Goal: Information Seeking & Learning: Learn about a topic

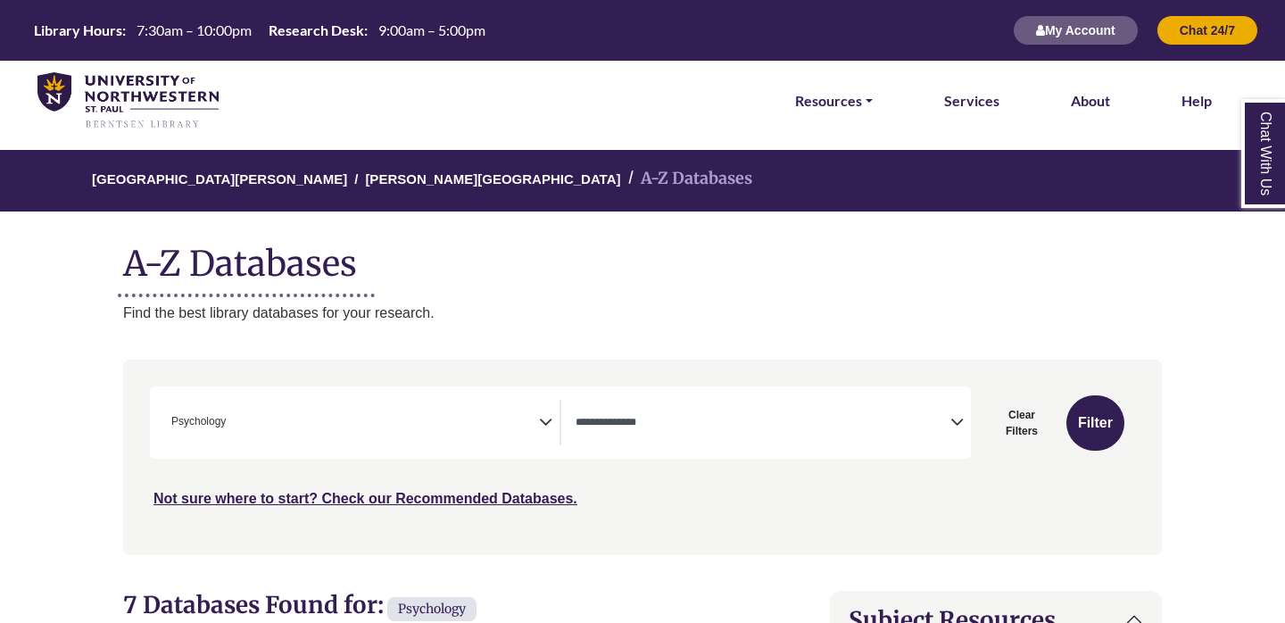
click at [601, 427] on textarea "Search" at bounding box center [763, 424] width 375 height 14
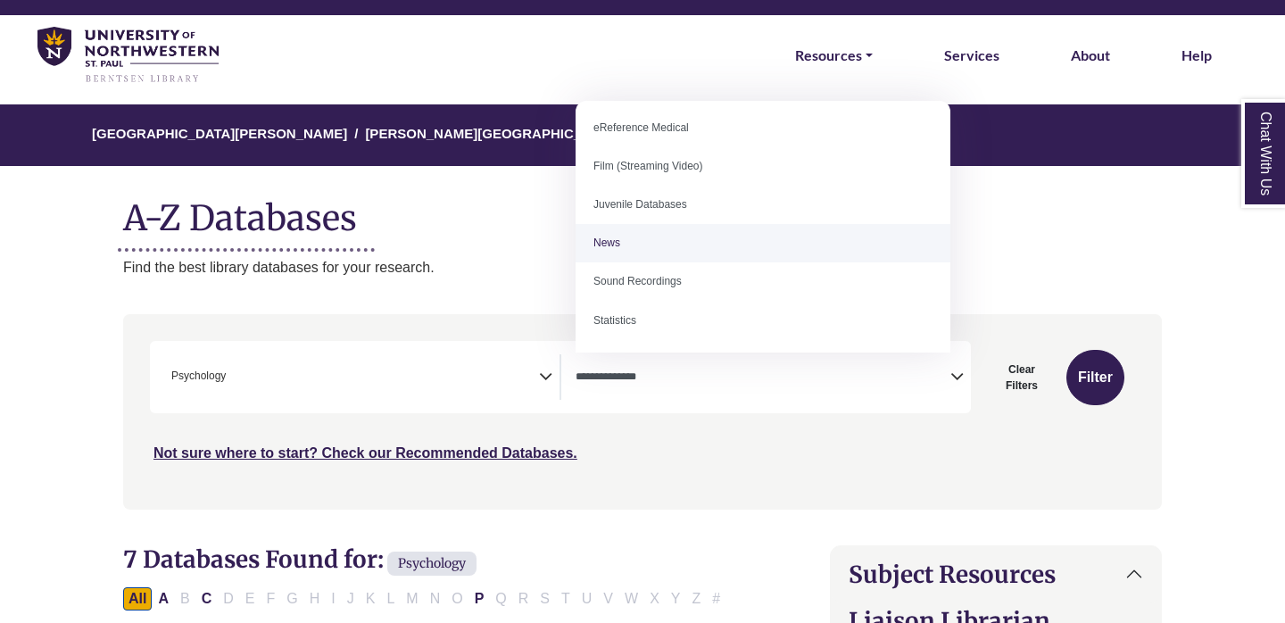
scroll to position [102, 0]
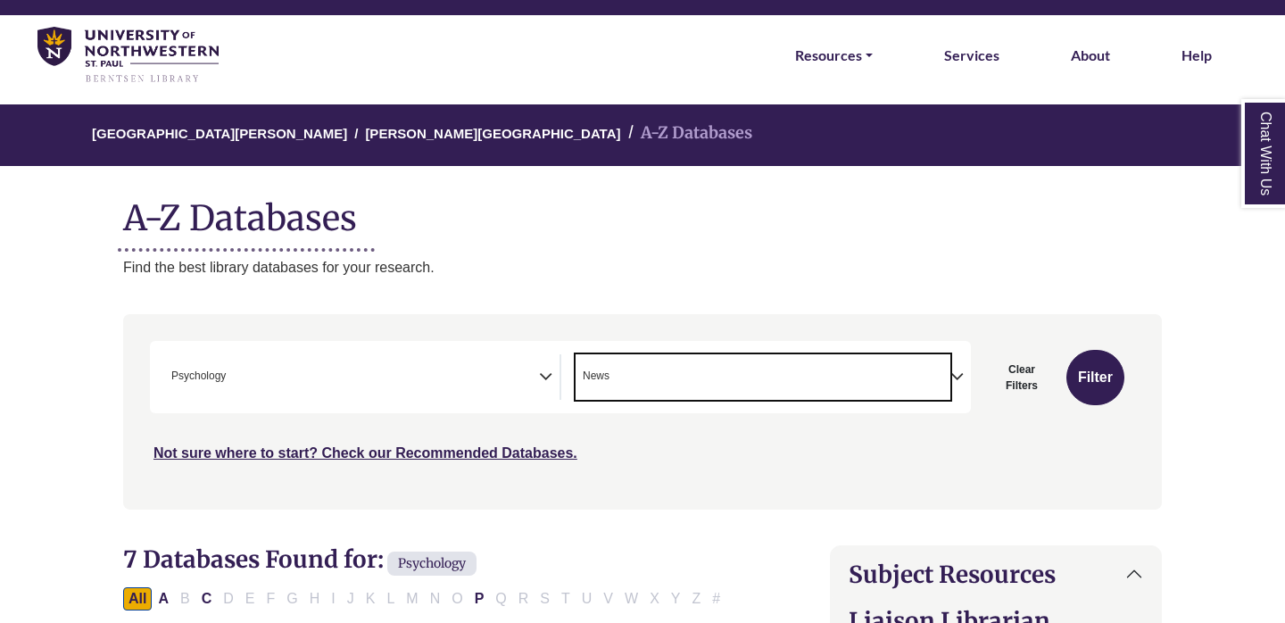
click at [625, 363] on span "× News" at bounding box center [763, 377] width 375 height 46
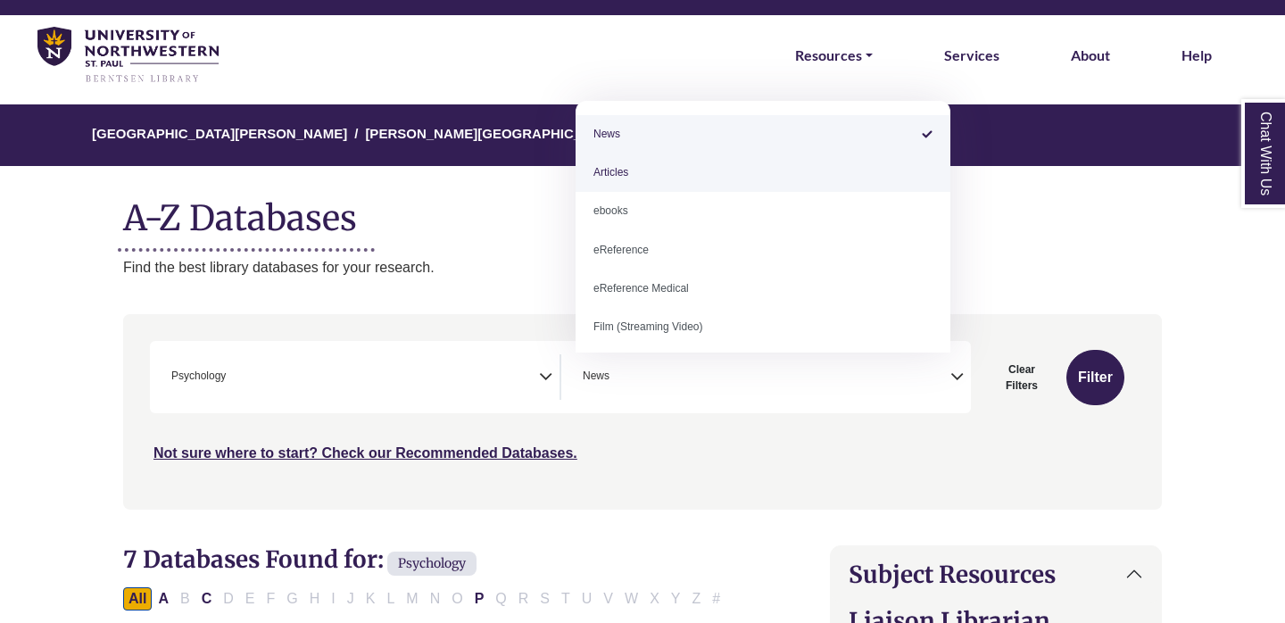
select select "*****"
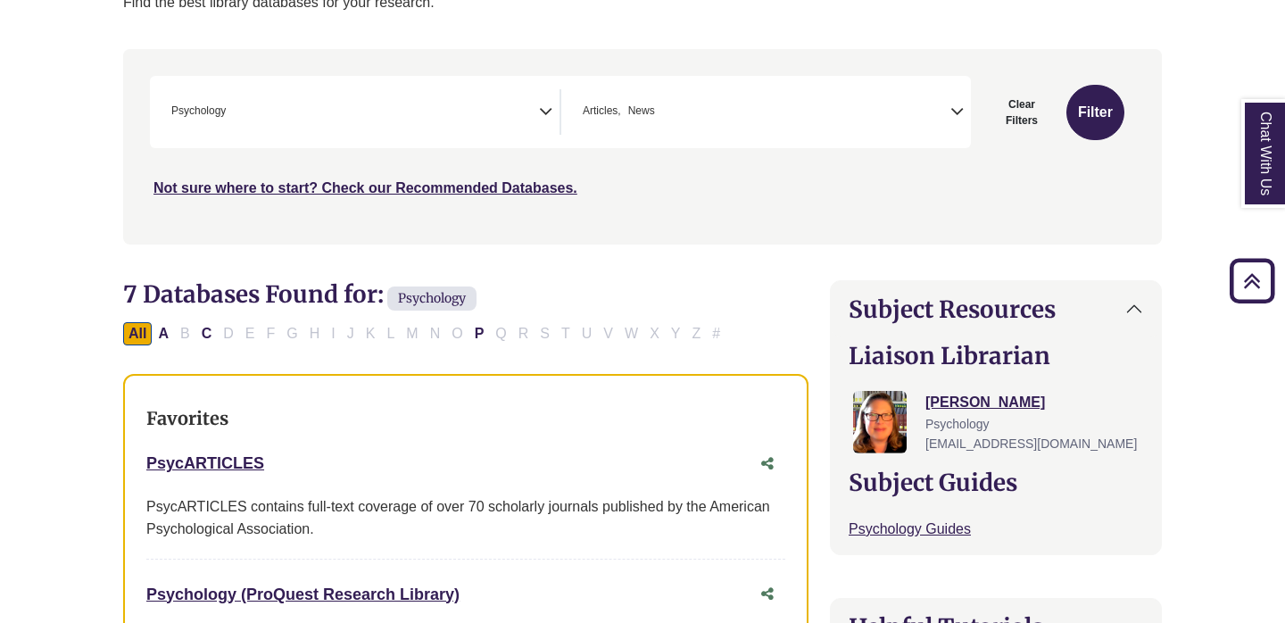
scroll to position [312, 0]
click at [1264, 154] on link "Chat With Us" at bounding box center [1264, 153] width 45 height 109
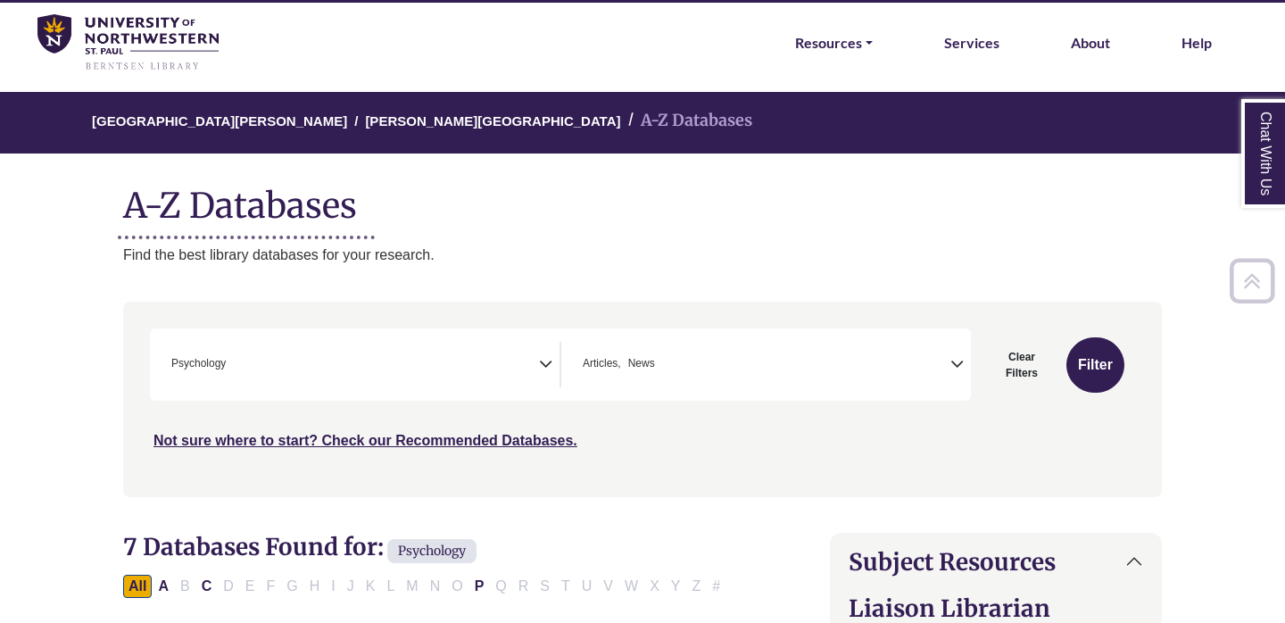
scroll to position [78, 0]
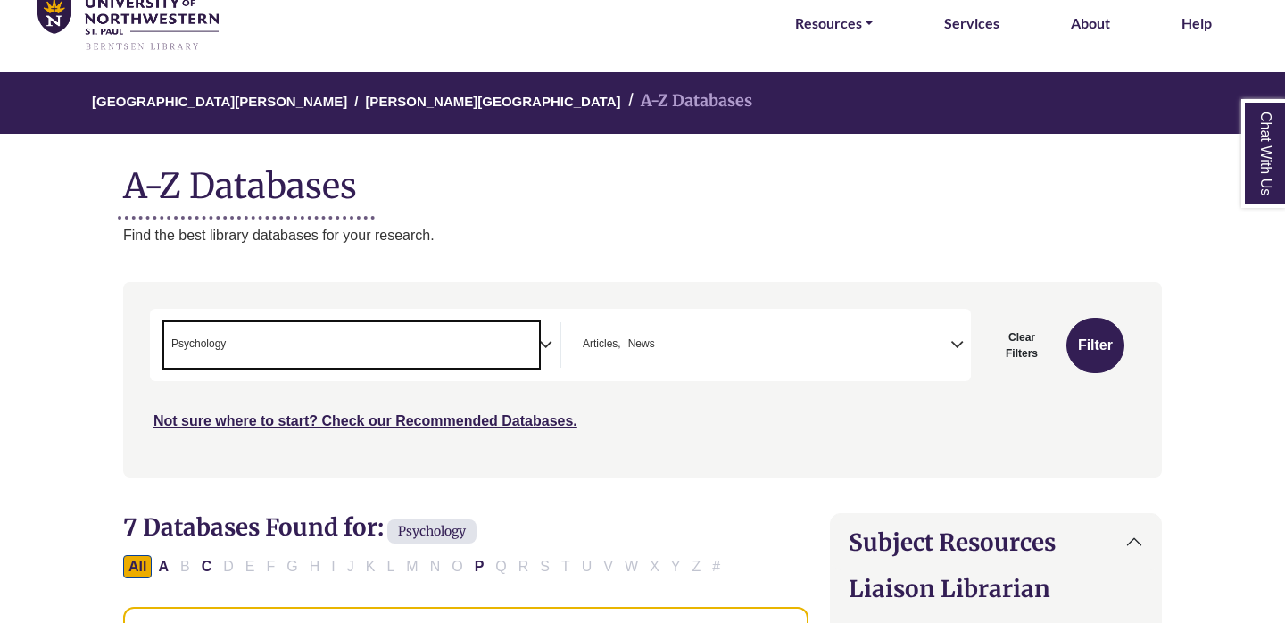
click at [412, 332] on span "× Psychology" at bounding box center [351, 345] width 375 height 46
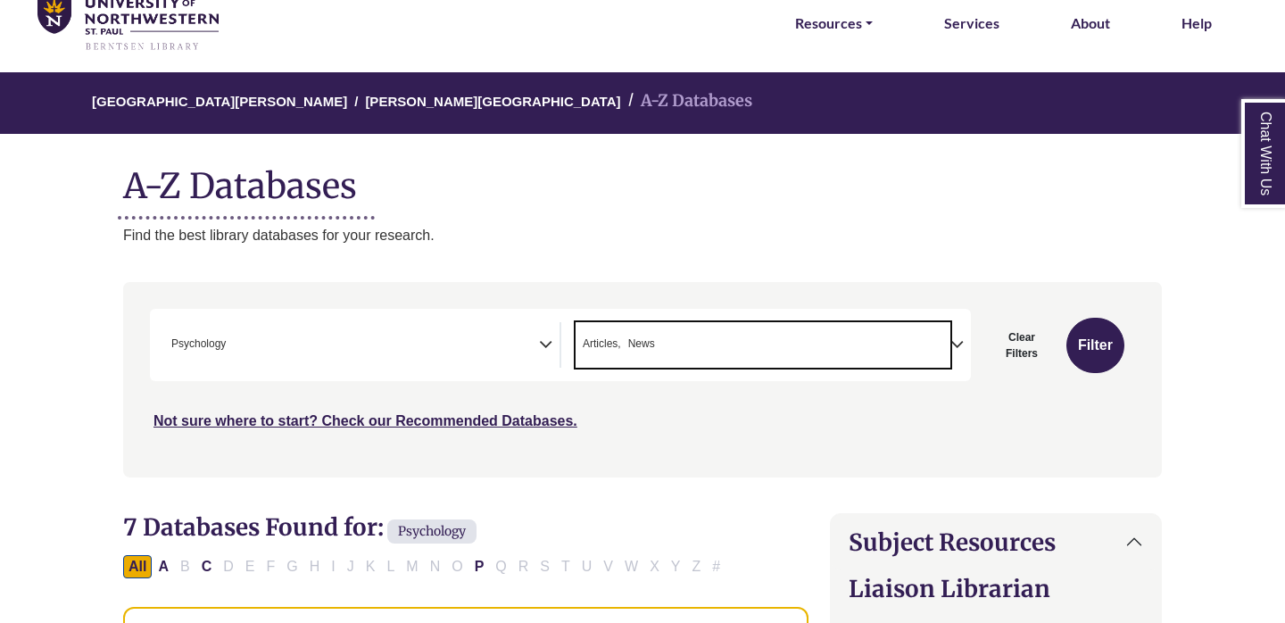
click at [667, 346] on span "× Articles × News" at bounding box center [763, 345] width 375 height 46
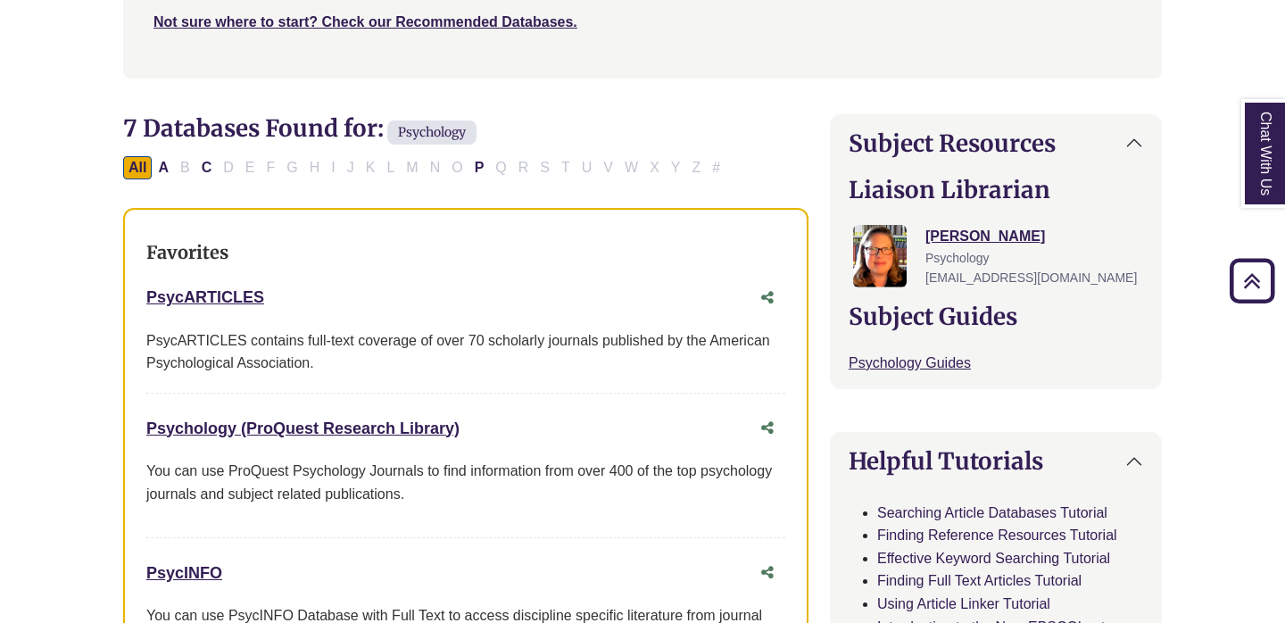
scroll to position [478, 0]
click at [340, 158] on div "All A B C D E F G H I J K L M N O P Q R S T U V W X Y Z #" at bounding box center [425, 165] width 604 height 15
click at [267, 165] on div "All A B C D E F G H I J K L M N O P Q R S T U V W X Y Z #" at bounding box center [425, 165] width 604 height 15
click at [168, 162] on button "A" at bounding box center [163, 166] width 21 height 23
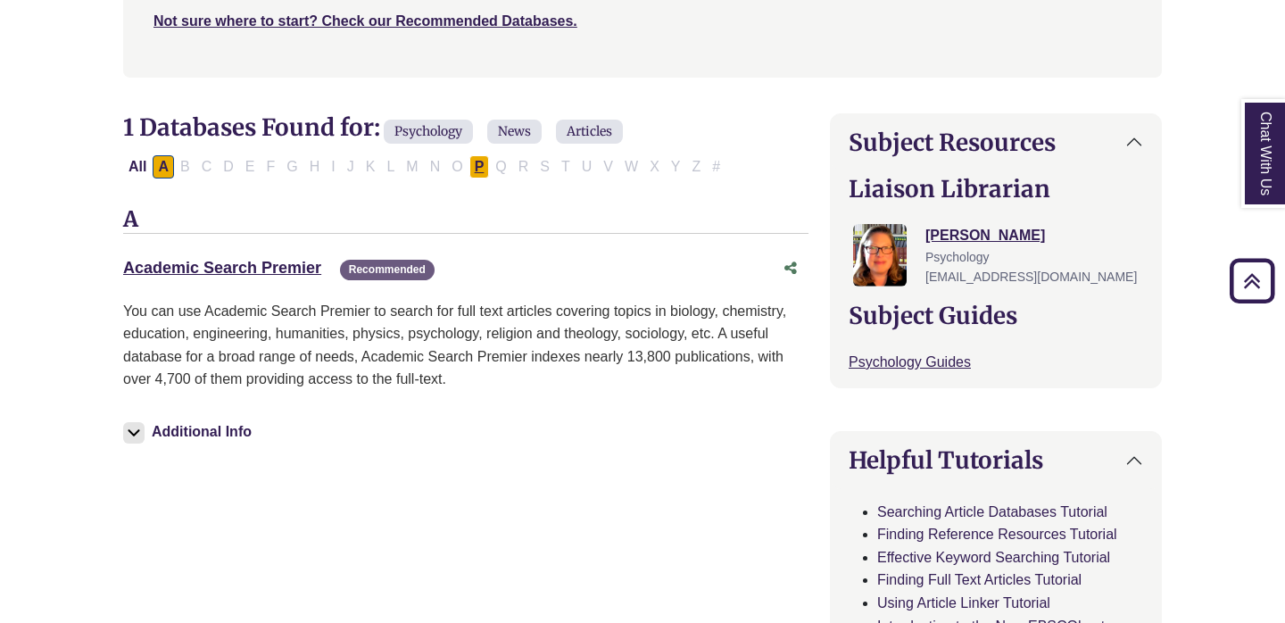
click at [478, 157] on button "P" at bounding box center [479, 166] width 21 height 23
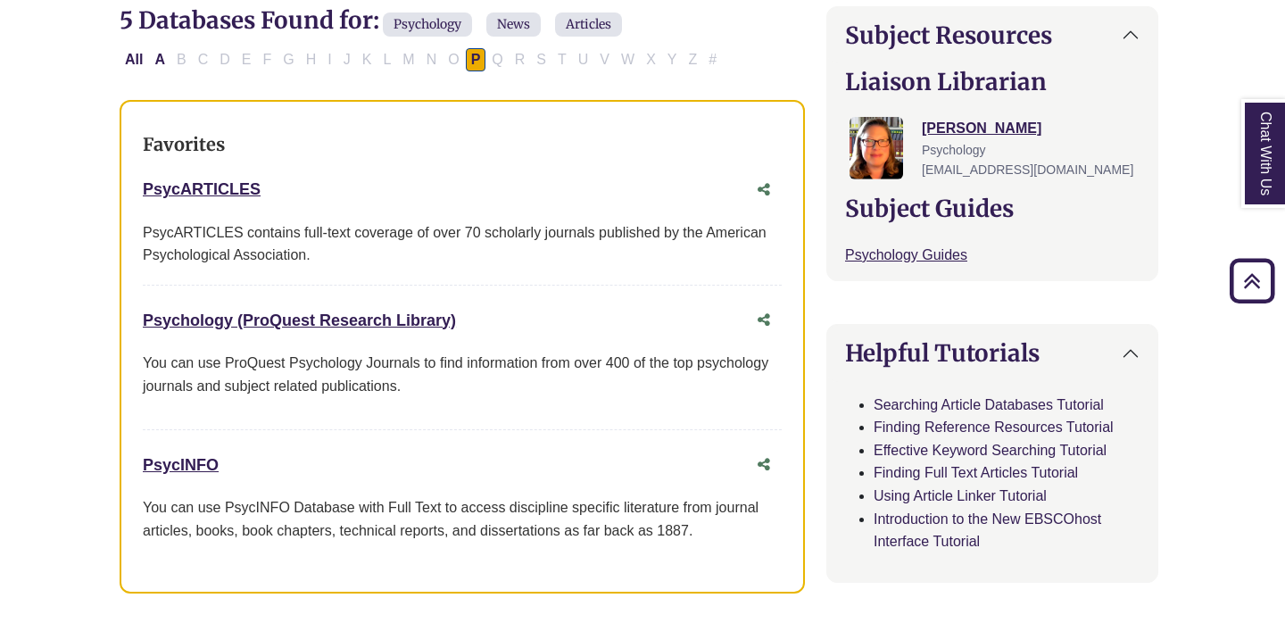
scroll to position [569, 4]
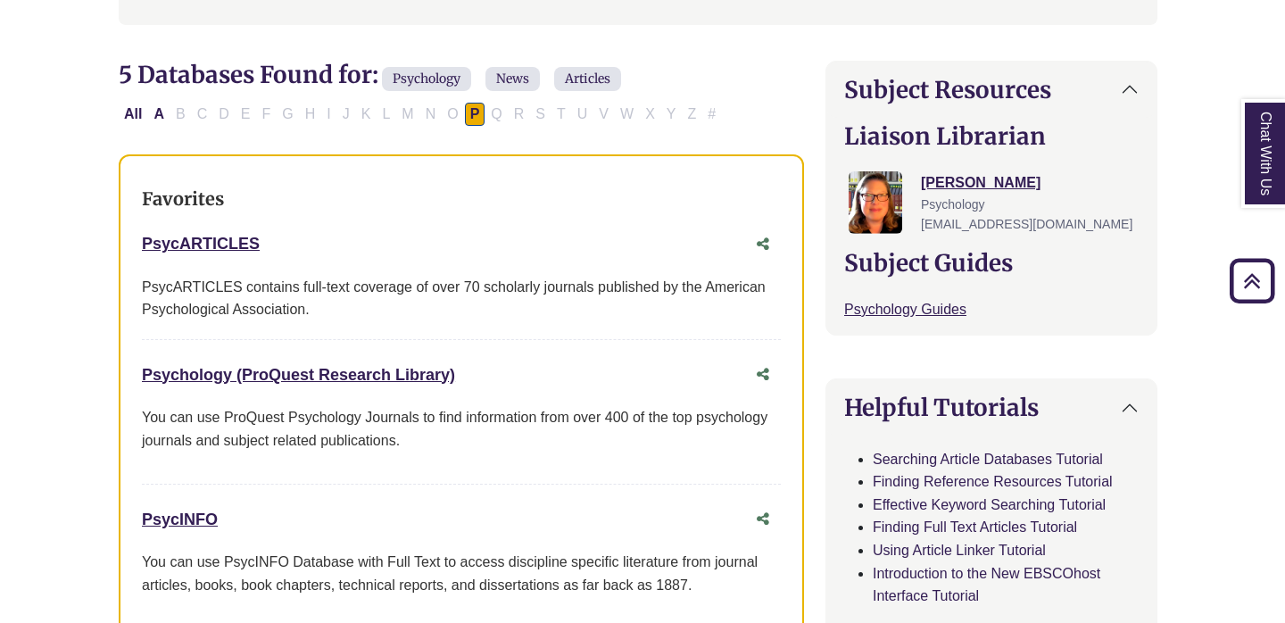
scroll to position [529, 8]
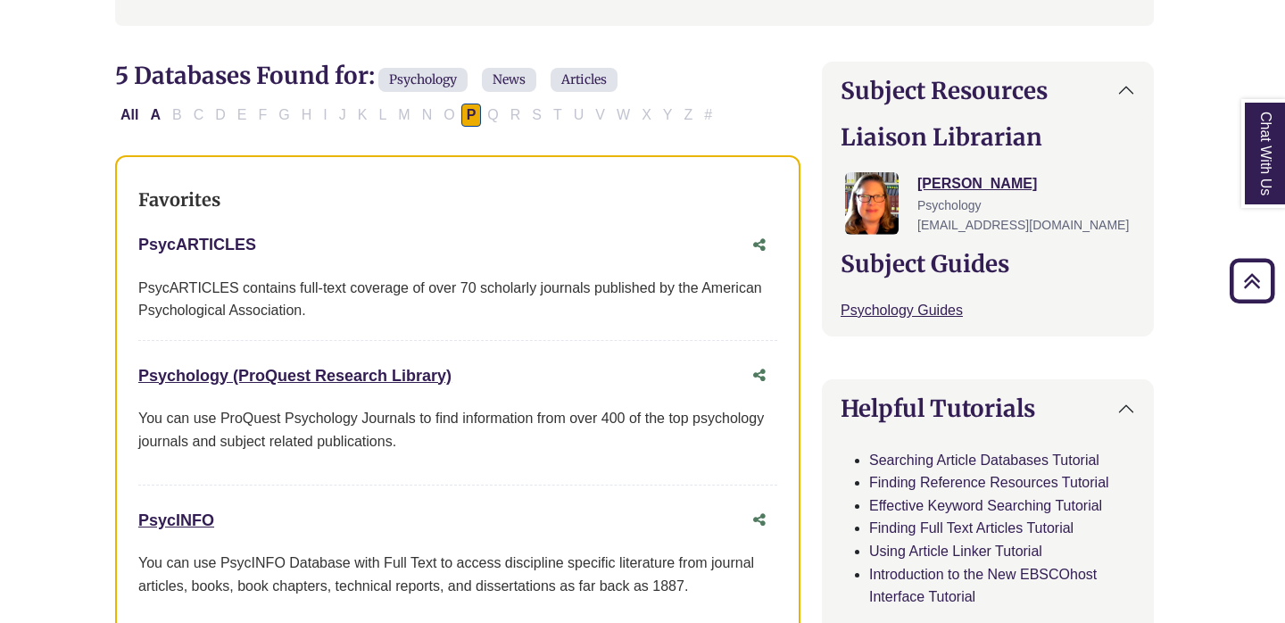
click at [192, 245] on link "PsycARTICLES This link opens in a new window" at bounding box center [197, 245] width 118 height 18
